Goal: Task Accomplishment & Management: Use online tool/utility

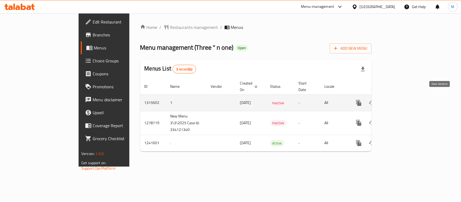
click at [401, 100] on icon "enhanced table" at bounding box center [397, 103] width 6 height 6
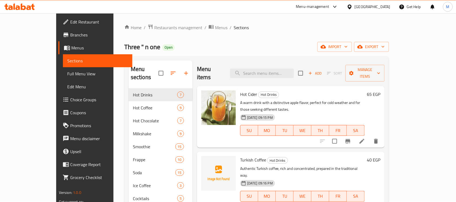
click at [292, 61] on div "Menu items Add Sort Manage items" at bounding box center [291, 73] width 188 height 26
click at [292, 69] on input "search" at bounding box center [262, 73] width 64 height 9
paste input "Turkish Coffee"
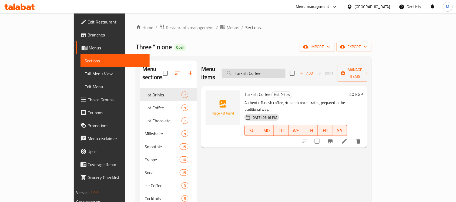
click at [285, 72] on input "Turkish Coffee" at bounding box center [254, 73] width 64 height 9
paste input "Chocolate"
click at [285, 72] on input "Chocolate Coffee" at bounding box center [254, 73] width 64 height 9
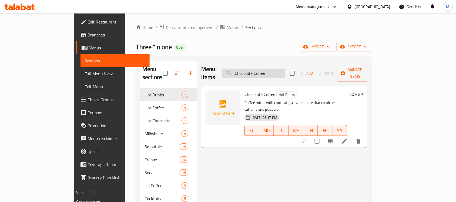
click at [285, 72] on input "Chocolate Coffee" at bounding box center [254, 73] width 64 height 9
paste input "Americano"
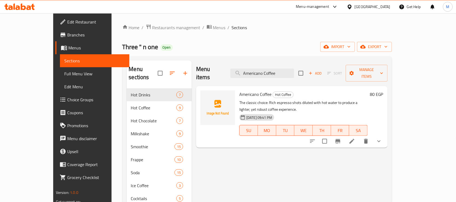
click at [283, 75] on div "Menu items Americano Coffee Add Sort Manage items" at bounding box center [291, 73] width 191 height 26
click at [286, 70] on input "Americano Coffee" at bounding box center [262, 73] width 64 height 9
paste input "Mocha"
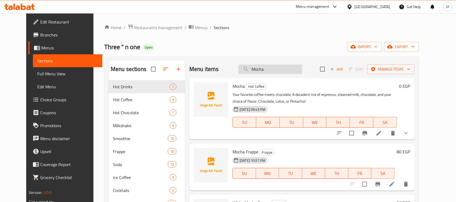
click at [302, 70] on input "Mocha" at bounding box center [270, 69] width 64 height 9
paste input "Latte"
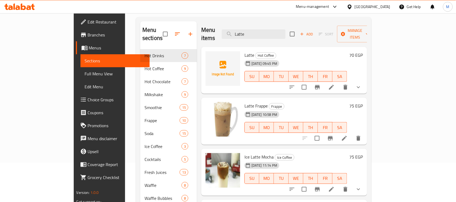
scroll to position [34, 0]
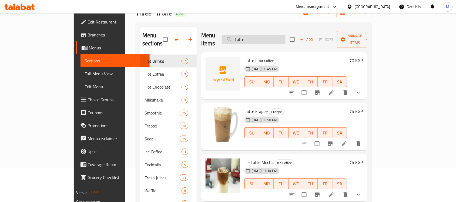
click at [280, 35] on input "Latte" at bounding box center [254, 39] width 64 height 9
paste input "Nescaf"
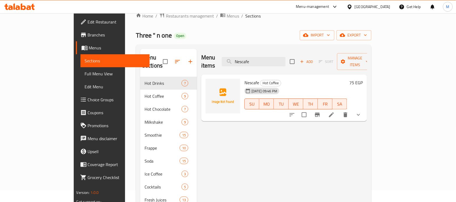
scroll to position [0, 0]
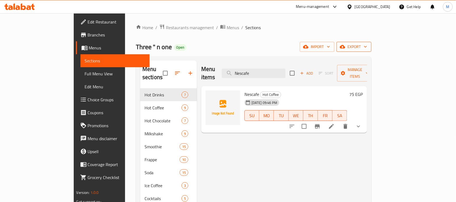
type input "Nescafe"
click at [368, 45] on icon "button" at bounding box center [365, 46] width 5 height 5
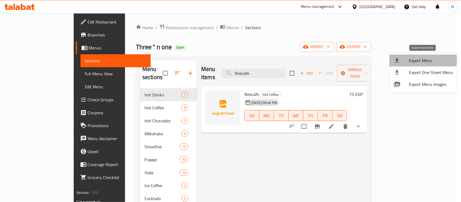
click at [411, 60] on span "Export Menu" at bounding box center [431, 60] width 44 height 6
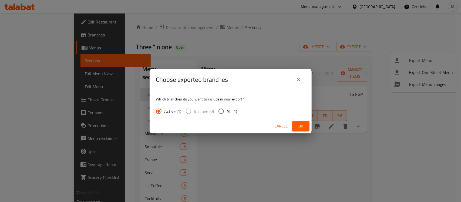
click at [218, 106] on input "All (1)" at bounding box center [220, 111] width 11 height 11
radio input "true"
click at [296, 126] on button "Ok" at bounding box center [300, 126] width 17 height 10
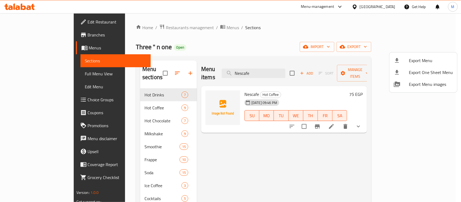
click at [297, 67] on div at bounding box center [230, 101] width 461 height 202
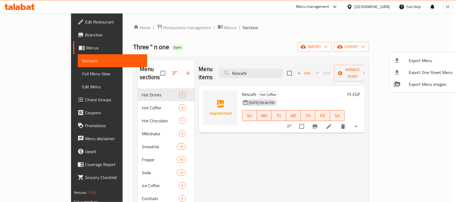
click at [283, 69] on input "Nescafe" at bounding box center [251, 73] width 64 height 9
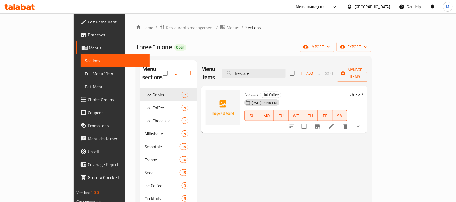
click at [285, 69] on input "Nescafe" at bounding box center [254, 73] width 64 height 9
paste input "Hot Lotus"
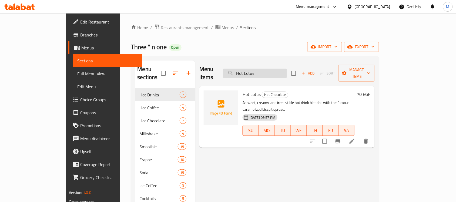
click at [274, 69] on input "Hot Lotus" at bounding box center [255, 73] width 64 height 9
paste input "Caramel"
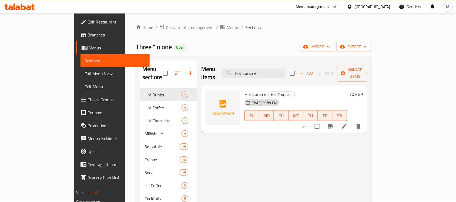
click at [294, 63] on div "Menu items Hot Caramel Add Sort Manage items" at bounding box center [284, 73] width 166 height 26
click at [285, 69] on input "Hot Caramel" at bounding box center [254, 73] width 64 height 9
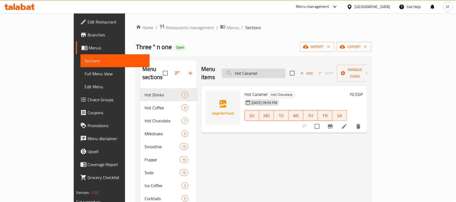
paste input "Cheesecake Milkshake"
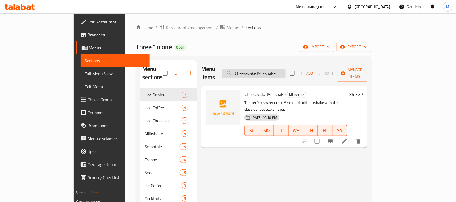
click at [285, 73] on input "Cheesecake Milkshake" at bounding box center [254, 73] width 64 height 9
paste input "[PERSON_NAME]"
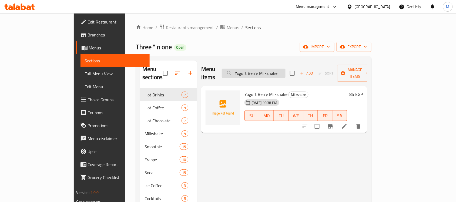
click at [285, 69] on input "Yogurt Berry Milkshake" at bounding box center [254, 73] width 64 height 9
paste input "Strawberry Pistachio"
click at [285, 69] on input "Strawberry Pistachio Milkshake" at bounding box center [254, 73] width 64 height 9
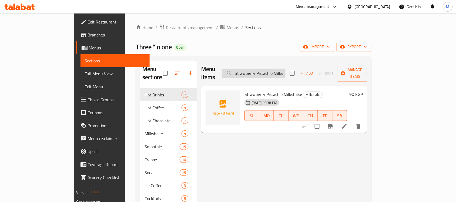
click at [285, 69] on input "Strawberry Pistachio Milkshake" at bounding box center [254, 73] width 64 height 9
paste input "Lotus"
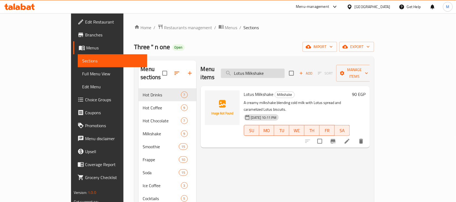
click at [285, 72] on input "Lotus Milkshake" at bounding box center [253, 73] width 64 height 9
paste input "Oreo"
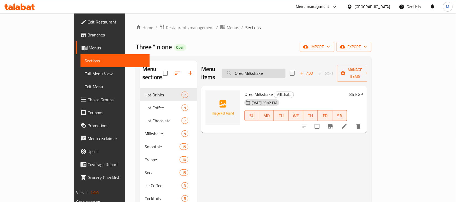
click at [281, 72] on input "Oreo Milkshake" at bounding box center [254, 73] width 64 height 9
paste input "Pistachi"
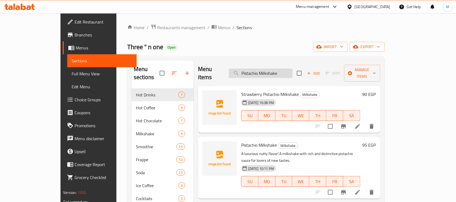
click at [292, 69] on input "Pistachio Milkshake" at bounding box center [261, 73] width 64 height 9
paste input "Cashew"
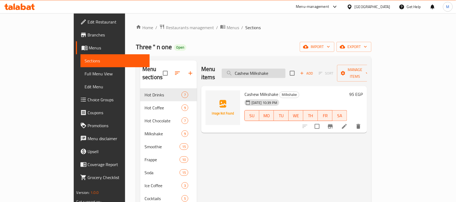
click at [277, 72] on input "Cashew Milkshake" at bounding box center [254, 73] width 64 height 9
paste input "Mixed Chocolate"
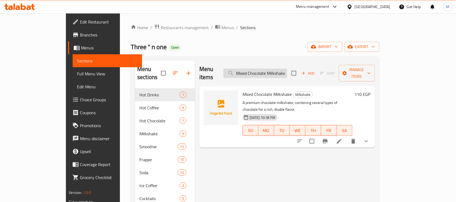
click at [287, 69] on input "Mixed Chocolate Milkshake" at bounding box center [255, 73] width 64 height 9
paste input "Classic"
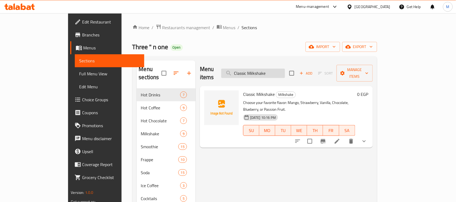
click at [285, 71] on input "Classic Milkshake" at bounding box center [253, 73] width 64 height 9
paste input "Blue Sky"
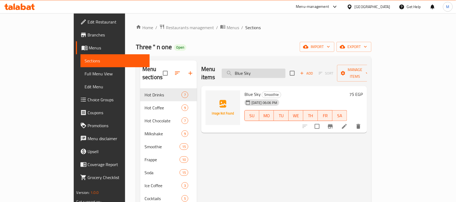
click at [285, 72] on input "Blue Sky" at bounding box center [254, 73] width 64 height 9
paste input "Power Cocktail"
click at [273, 69] on input "Power Cocktail" at bounding box center [254, 73] width 64 height 9
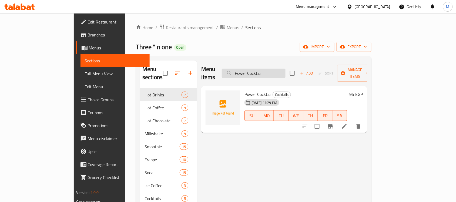
click at [273, 69] on input "Power Cocktail" at bounding box center [254, 73] width 64 height 9
paste input "Kiwi Juice"
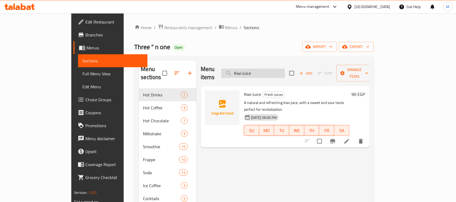
click at [285, 69] on input "Kiwi Juice" at bounding box center [253, 73] width 64 height 9
paste input "Lemon"
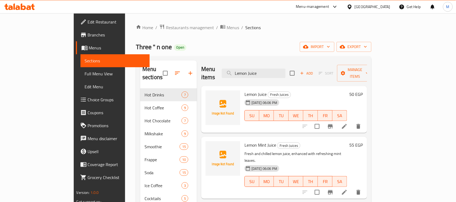
type input "Lemon Juice"
click at [166, 28] on span "Restaurants management" at bounding box center [190, 27] width 48 height 6
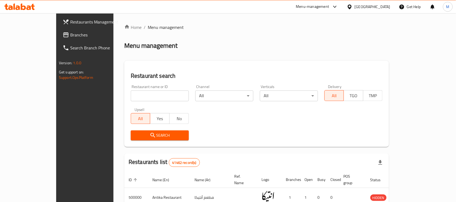
click at [70, 35] on span "Branches" at bounding box center [99, 35] width 58 height 6
